Goal: Information Seeking & Learning: Check status

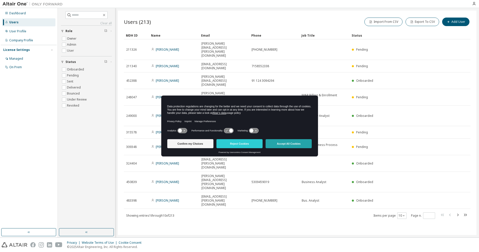
click at [279, 144] on button "Accept All Cookies" at bounding box center [289, 143] width 46 height 9
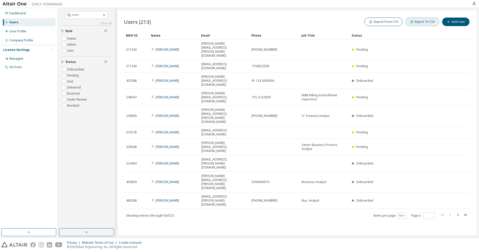
click at [425, 23] on button "Export To CSV" at bounding box center [423, 22] width 34 height 9
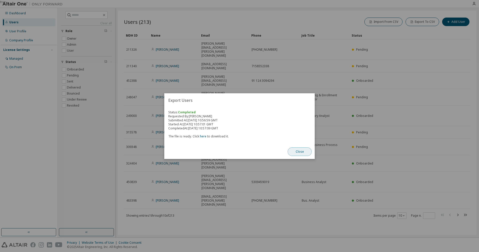
click at [304, 150] on button "Close" at bounding box center [300, 151] width 24 height 9
click at [203, 137] on link "here" at bounding box center [203, 136] width 7 height 4
click at [308, 150] on button "Close" at bounding box center [300, 151] width 24 height 9
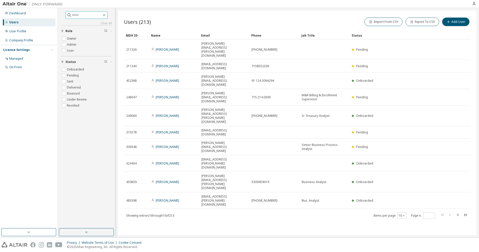
click at [74, 18] on span at bounding box center [86, 15] width 42 height 8
click at [77, 16] on input "text" at bounding box center [87, 15] width 30 height 5
paste input "**********"
type input "**********"
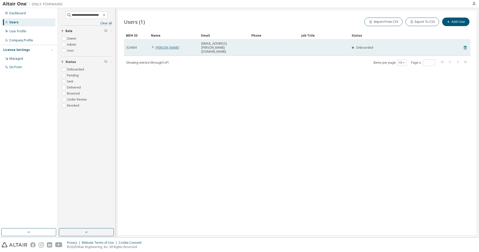
click at [169, 45] on link "Kiah Tessman" at bounding box center [167, 47] width 23 height 4
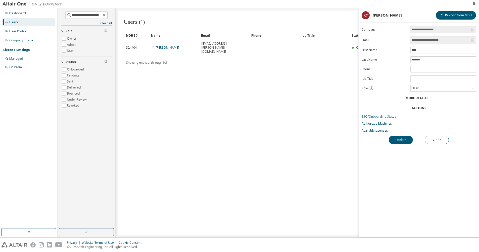
click at [374, 116] on link "SSO/Onboarding Status" at bounding box center [419, 117] width 114 height 4
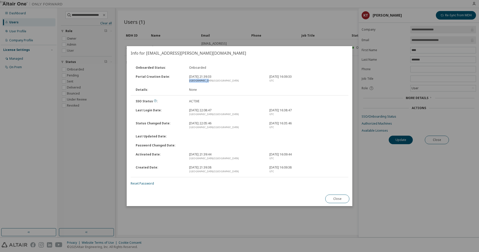
drag, startPoint x: 189, startPoint y: 83, endPoint x: 217, endPoint y: 79, distance: 28.1
click at [217, 79] on div "Portal Creation Date : Oct 20, 2022, 21:39:33 Asia/Calcutta Oct 20, 2022, 16:09…" at bounding box center [239, 78] width 219 height 13
click at [217, 79] on div "Asia/Calcutta" at bounding box center [226, 81] width 74 height 4
drag, startPoint x: 187, startPoint y: 154, endPoint x: 223, endPoint y: 152, distance: 36.4
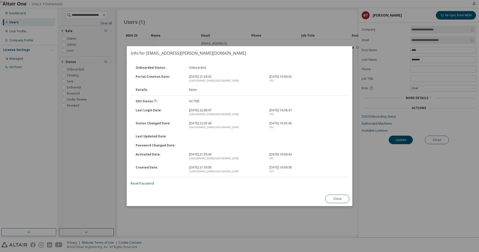
click at [223, 152] on div "Activated Date : Oct 20, 2022, 21:39:44 Asia/Calcutta Oct 20, 2022, 16:09:44 UTC" at bounding box center [239, 156] width 219 height 13
drag, startPoint x: 223, startPoint y: 152, endPoint x: 173, endPoint y: 114, distance: 63.3
click at [173, 114] on div "Last Login Date :" at bounding box center [159, 112] width 53 height 8
click at [339, 201] on button "Close" at bounding box center [337, 199] width 24 height 9
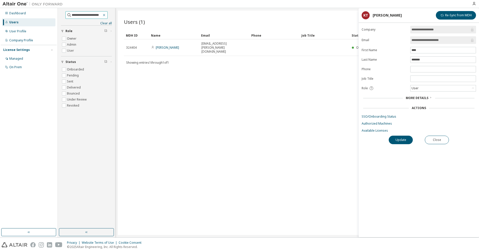
click at [106, 15] on icon "button" at bounding box center [104, 15] width 4 height 4
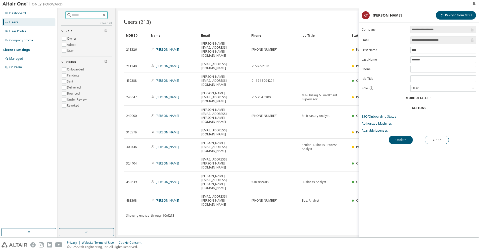
click at [93, 15] on input "text" at bounding box center [87, 15] width 30 height 5
paste input "**********"
type input "**********"
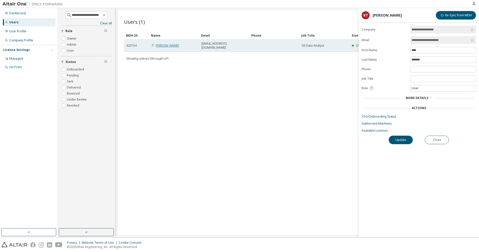
click at [168, 43] on link "Pooja Kumari" at bounding box center [167, 45] width 23 height 4
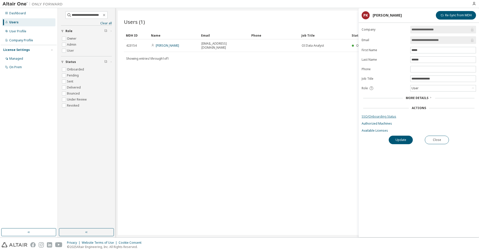
click at [375, 117] on link "SSO/Onboarding Status" at bounding box center [419, 117] width 114 height 4
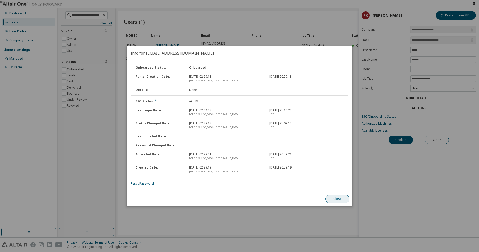
click at [339, 199] on button "Close" at bounding box center [337, 199] width 24 height 9
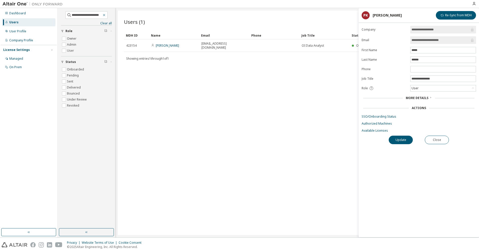
click at [106, 14] on icon "button" at bounding box center [104, 15] width 4 height 4
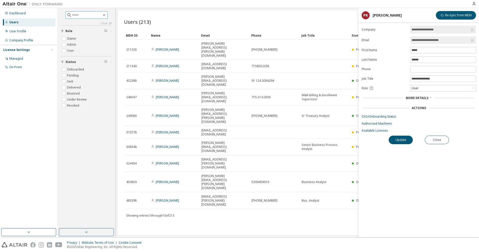
click at [89, 14] on input "text" at bounding box center [87, 15] width 30 height 5
paste input "**********"
type input "**********"
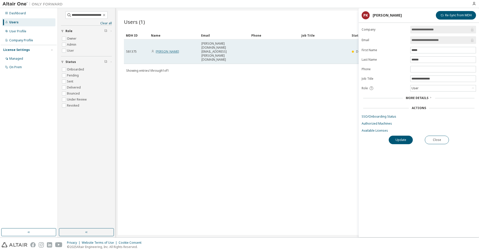
click at [165, 49] on link "Janelle Walter" at bounding box center [167, 51] width 23 height 4
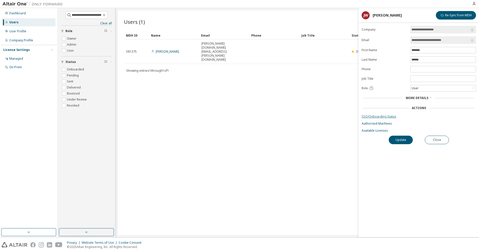
click at [374, 115] on link "SSO/Onboarding Status" at bounding box center [419, 117] width 114 height 4
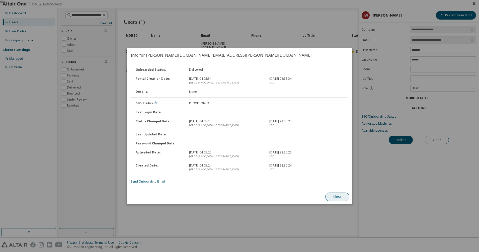
click at [338, 200] on button "Close" at bounding box center [337, 197] width 24 height 9
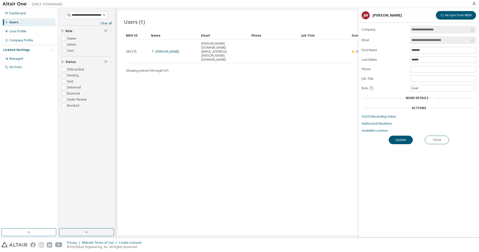
click at [106, 17] on button "button" at bounding box center [104, 15] width 5 height 5
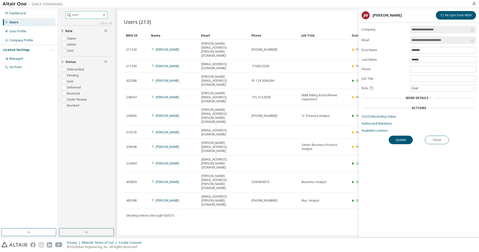
click at [88, 14] on input "text" at bounding box center [87, 15] width 30 height 5
paste input "**********"
type input "**********"
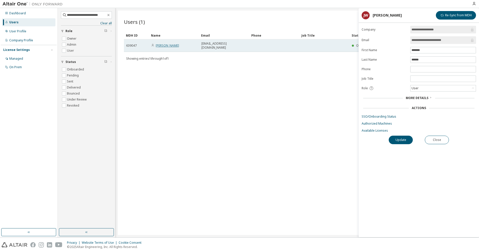
click at [167, 45] on link "GOVINDULA KIRAN" at bounding box center [167, 45] width 23 height 4
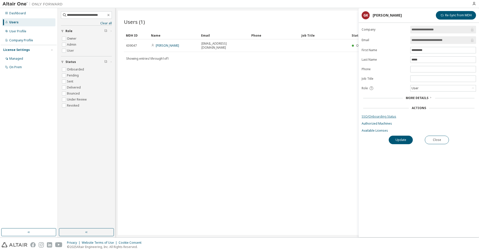
click at [380, 117] on link "SSO/Onboarding Status" at bounding box center [419, 117] width 114 height 4
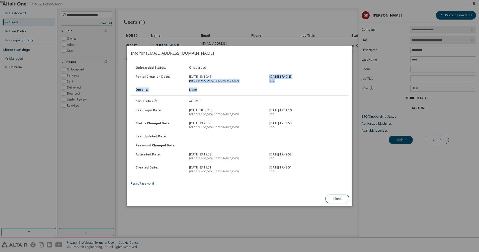
drag, startPoint x: 188, startPoint y: 85, endPoint x: 226, endPoint y: 87, distance: 38.4
click at [226, 87] on div "Onboarded Status : Onboarded Portal Creation Date : May 12, 2025, 23:19:45 Asia…" at bounding box center [240, 78] width 224 height 31
drag, startPoint x: 226, startPoint y: 87, endPoint x: 225, endPoint y: 108, distance: 20.9
click at [225, 108] on div "Last Login Date : May 30, 2025, 18:01:10 Asia/Calcutta May 30, 2025, 12:31:10 U…" at bounding box center [239, 112] width 219 height 13
copy div "May 30, 2025, 18:01:10"
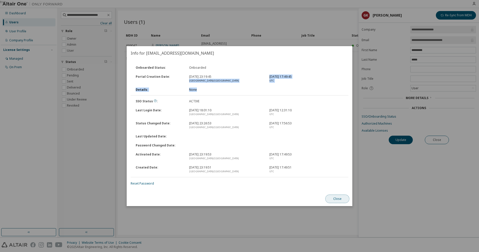
click at [337, 197] on button "Close" at bounding box center [337, 199] width 24 height 9
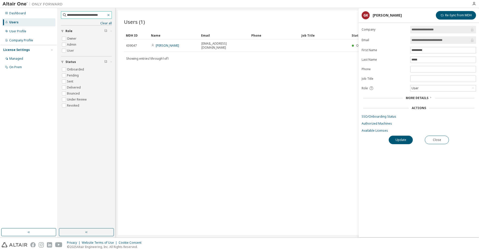
click at [108, 15] on icon "button" at bounding box center [109, 15] width 4 height 4
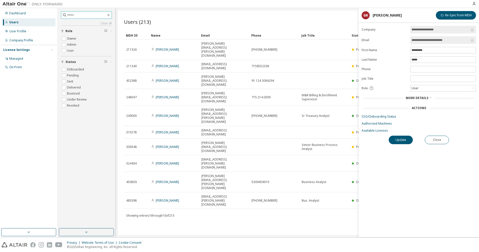
click at [90, 15] on input "text" at bounding box center [86, 15] width 39 height 5
paste input "**********"
type input "**********"
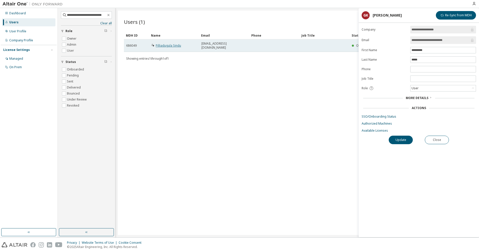
click at [172, 43] on link "Pilliadugula Sindu" at bounding box center [168, 45] width 25 height 4
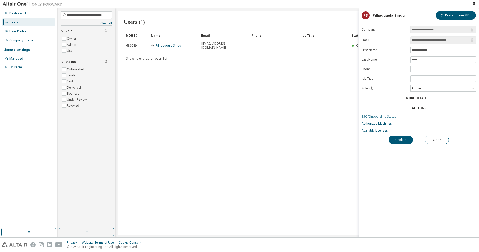
click at [365, 117] on link "SSO/Onboarding Status" at bounding box center [419, 117] width 114 height 4
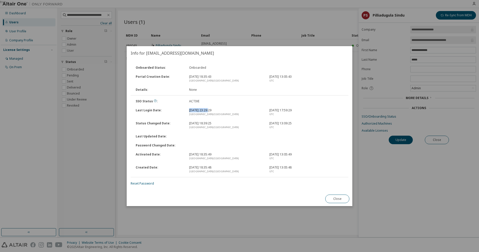
drag, startPoint x: 189, startPoint y: 110, endPoint x: 208, endPoint y: 111, distance: 18.6
click at [208, 111] on div "Sep 11, 2025, 23:29:29 Asia/Calcutta" at bounding box center [226, 112] width 80 height 8
drag, startPoint x: 208, startPoint y: 111, endPoint x: 205, endPoint y: 75, distance: 36.0
click at [205, 75] on div "Sep 3, 2025, 18:35:43 Asia/Calcutta" at bounding box center [226, 79] width 80 height 8
copy div "Sep 3, 2025"
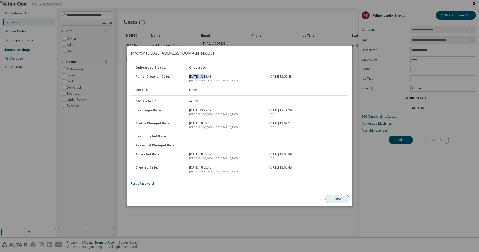
click at [337, 200] on button "Close" at bounding box center [337, 199] width 24 height 9
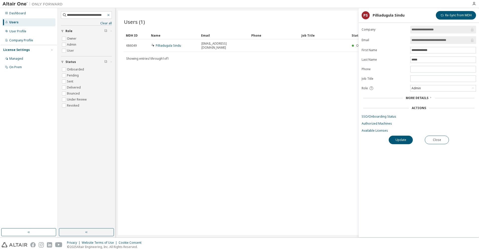
click at [109, 15] on icon "button" at bounding box center [109, 15] width 4 height 4
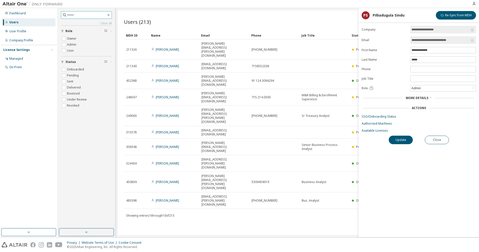
click at [85, 14] on input "text" at bounding box center [86, 15] width 39 height 5
paste input "**********"
type input "**********"
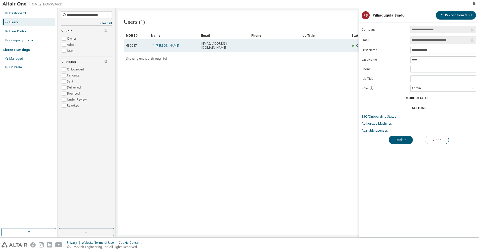
click at [171, 45] on link "GOVINDULA KIRAN" at bounding box center [167, 45] width 23 height 4
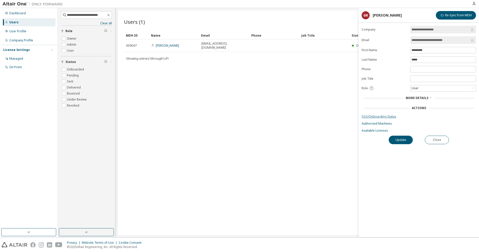
click at [368, 116] on link "SSO/Onboarding Status" at bounding box center [419, 117] width 114 height 4
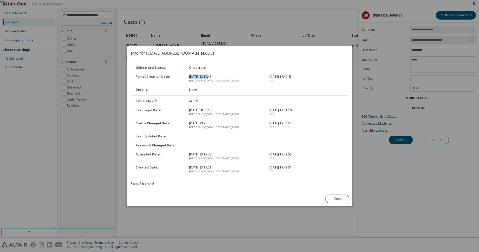
drag, startPoint x: 190, startPoint y: 75, endPoint x: 208, endPoint y: 76, distance: 18.3
click at [208, 76] on div "May 12, 2025, 23:19:45 Asia/Calcutta" at bounding box center [226, 79] width 80 height 8
copy div "May 12, 2025,"
click at [340, 196] on button "Close" at bounding box center [337, 199] width 24 height 9
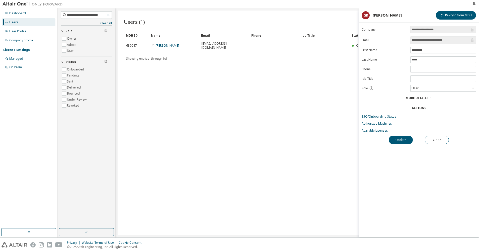
click at [109, 14] on icon "button" at bounding box center [109, 15] width 4 height 4
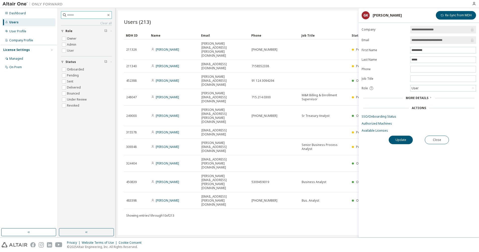
click at [94, 14] on input "text" at bounding box center [86, 15] width 39 height 5
paste input "**********"
type input "**********"
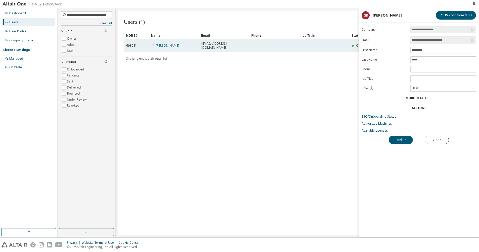
click at [171, 43] on link "MAEVIS CORRALES" at bounding box center [167, 45] width 23 height 4
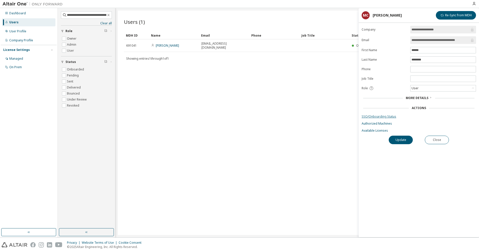
click at [382, 117] on link "SSO/Onboarding Status" at bounding box center [419, 117] width 114 height 4
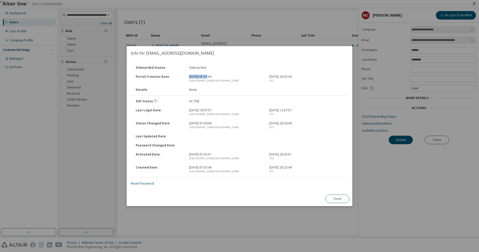
drag, startPoint x: 189, startPoint y: 77, endPoint x: 206, endPoint y: 77, distance: 17.8
click at [206, 77] on div "Sep 11, 2025, 01:53:44 Asia/Calcutta" at bounding box center [226, 79] width 80 height 8
copy div "Sep 11, 2025"
